Goal: Transaction & Acquisition: Purchase product/service

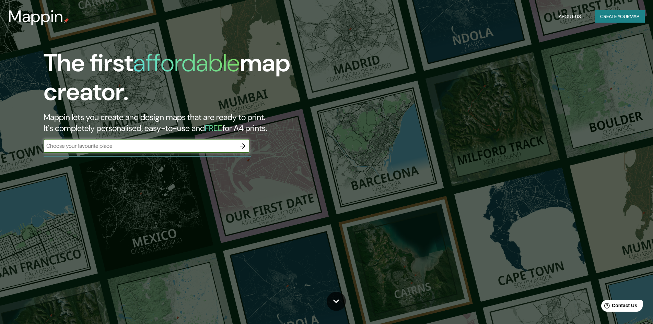
click at [187, 145] on input "text" at bounding box center [140, 146] width 192 height 8
click at [247, 146] on icon "button" at bounding box center [242, 146] width 8 height 8
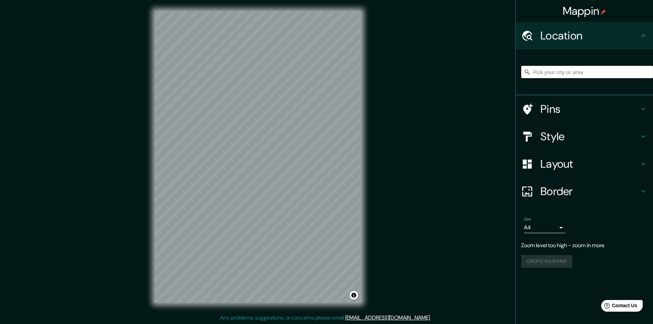
scroll to position [1, 0]
click at [418, 160] on div "Mappin Location Pins Style Layout Border Choose a border. Hint : you can make l…" at bounding box center [326, 161] width 653 height 325
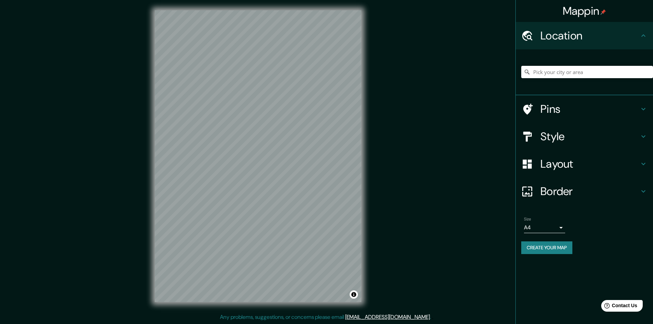
click at [549, 225] on body "Mappin Location Pins Style Layout Border Choose a border. Hint : you can make l…" at bounding box center [326, 161] width 653 height 324
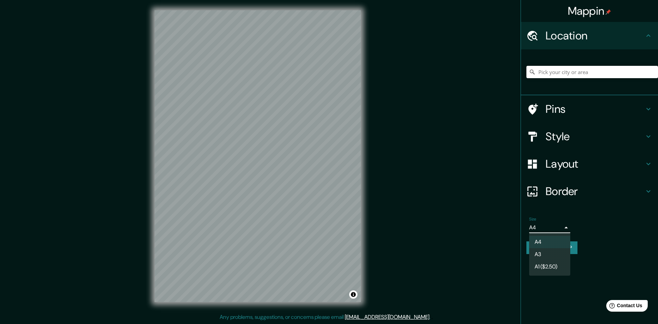
click at [554, 252] on li "A3" at bounding box center [549, 254] width 41 height 12
type input "a4"
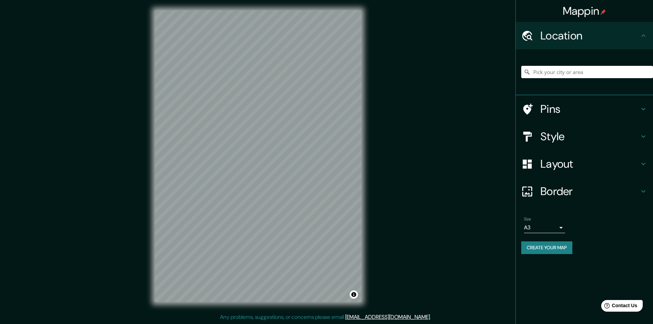
click at [604, 107] on h4 "Pins" at bounding box center [589, 109] width 99 height 14
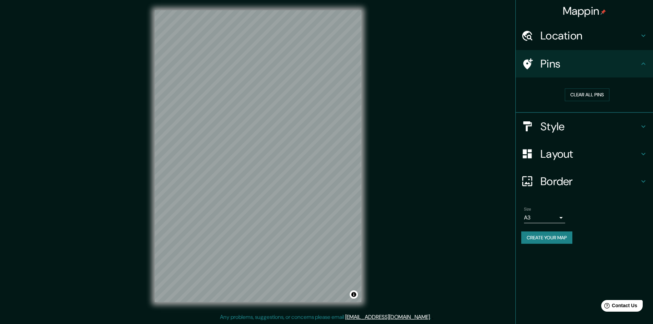
click at [597, 127] on h4 "Style" at bounding box center [589, 127] width 99 height 14
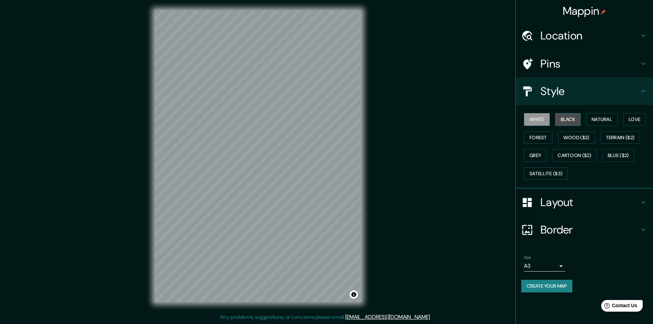
click at [570, 120] on button "Black" at bounding box center [568, 119] width 26 height 13
click at [609, 115] on button "Natural" at bounding box center [602, 119] width 32 height 13
click at [643, 114] on button "Love" at bounding box center [634, 119] width 23 height 13
click at [544, 139] on button "Forest" at bounding box center [538, 137] width 28 height 13
click at [569, 140] on button "Wood ($2)" at bounding box center [576, 137] width 37 height 13
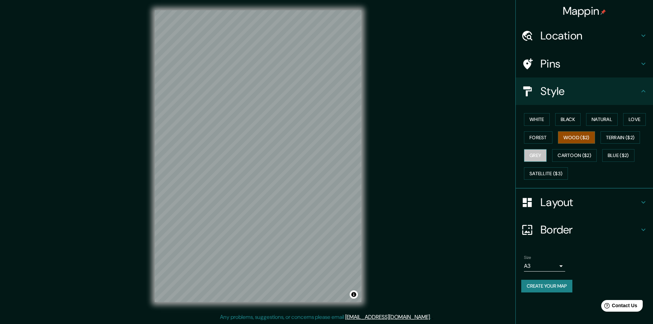
click at [534, 156] on button "Grey" at bounding box center [535, 155] width 23 height 13
click at [560, 163] on div "White Black Natural Love Forest Wood ($2) Terrain ($2) Grey Cartoon ($2) Blue (…" at bounding box center [587, 146] width 132 height 72
click at [562, 157] on button "Cartoon ($2)" at bounding box center [574, 155] width 45 height 13
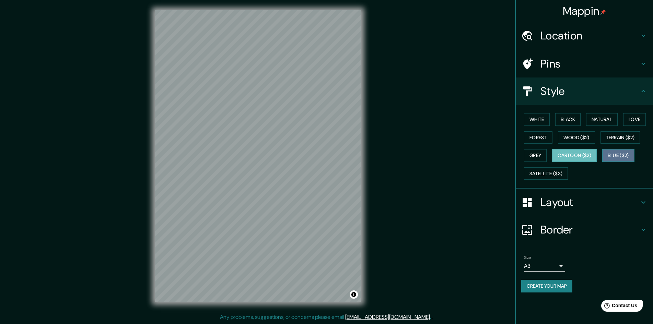
click at [625, 157] on button "Blue ($2)" at bounding box center [618, 155] width 32 height 13
click at [565, 172] on button "Satellite ($3)" at bounding box center [546, 173] width 44 height 13
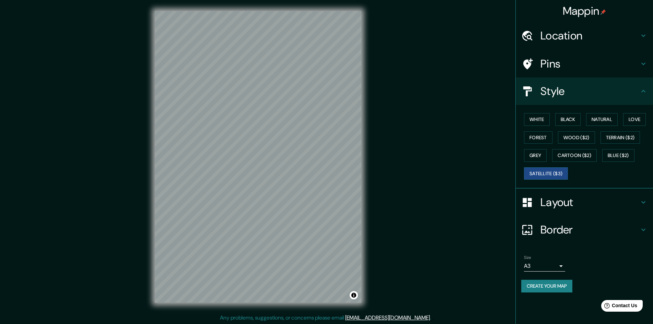
click at [559, 207] on h4 "Layout" at bounding box center [589, 202] width 99 height 14
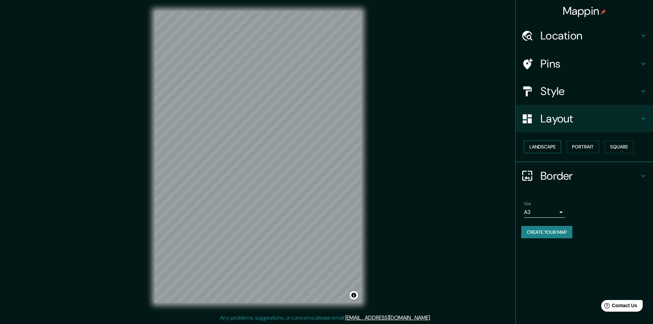
click at [554, 147] on button "Landscape" at bounding box center [542, 147] width 37 height 13
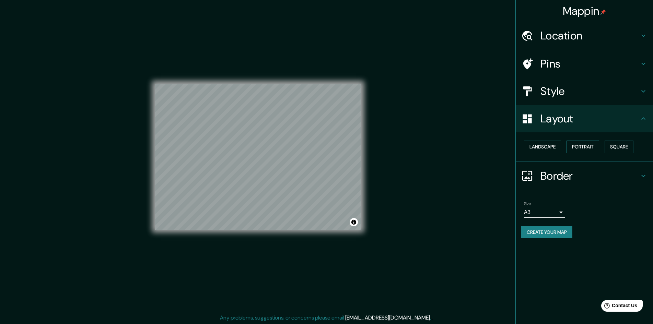
click at [588, 144] on button "Portrait" at bounding box center [582, 147] width 33 height 13
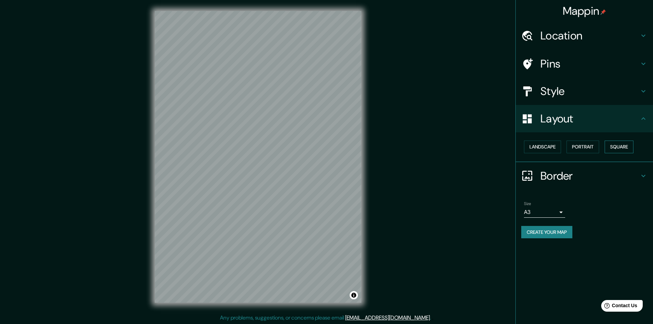
click at [618, 144] on button "Square" at bounding box center [618, 147] width 29 height 13
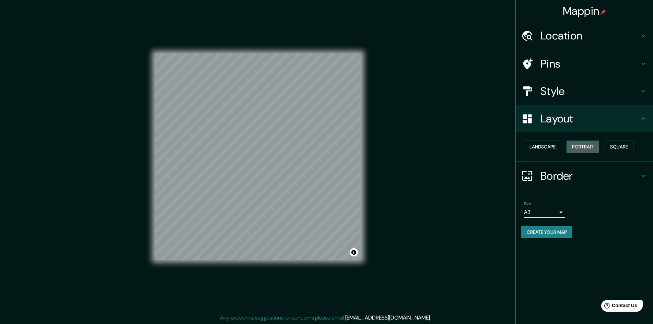
click at [587, 149] on button "Portrait" at bounding box center [582, 147] width 33 height 13
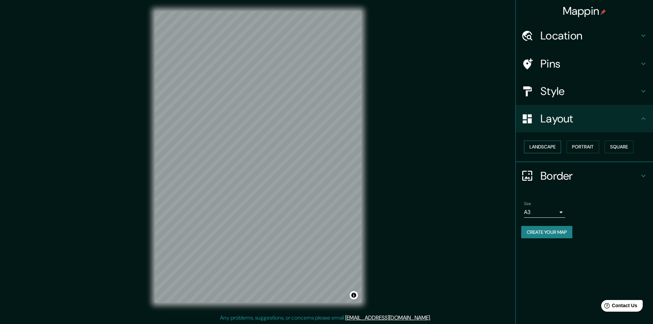
click at [547, 152] on button "Landscape" at bounding box center [542, 147] width 37 height 13
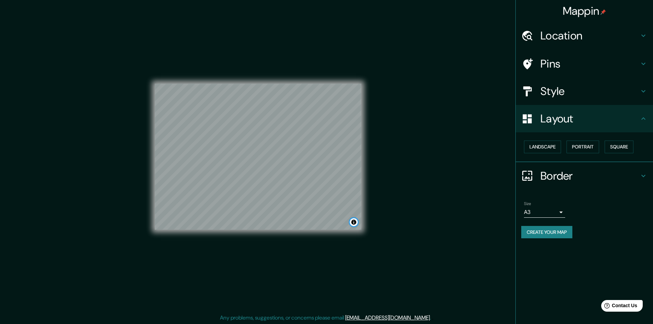
click at [356, 223] on button "Toggle attribution" at bounding box center [353, 222] width 8 height 8
click at [383, 205] on div "Mappin Location Pins Style Layout Landscape Portrait Square Border Choose a bor…" at bounding box center [326, 162] width 653 height 325
